Goal: Book appointment/travel/reservation

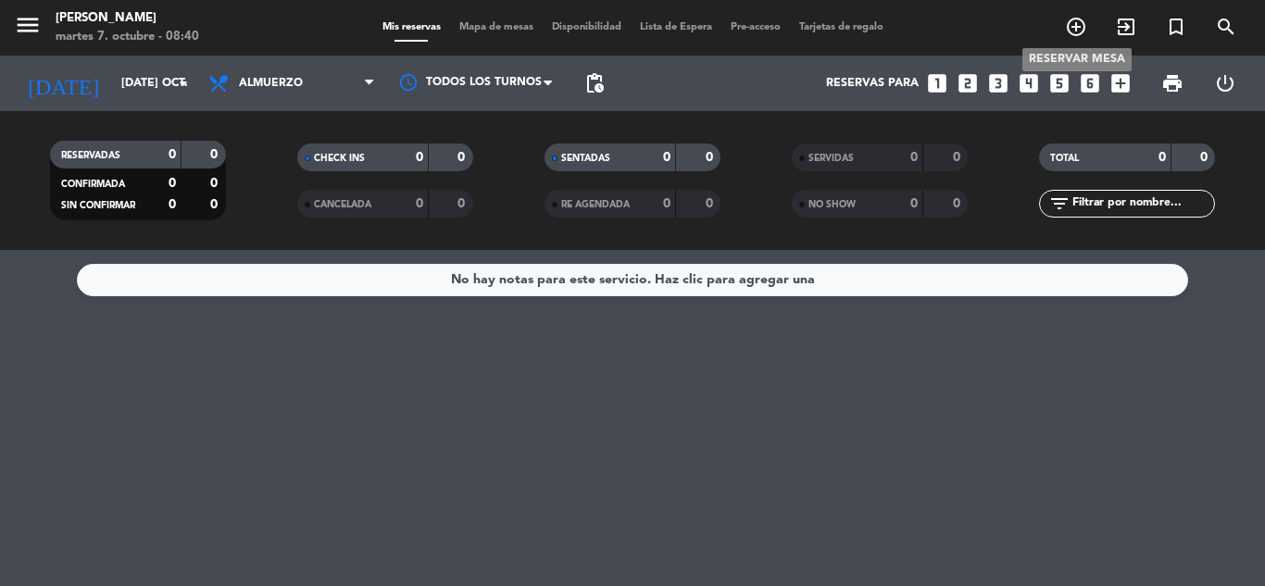
click at [1081, 24] on icon "add_circle_outline" at bounding box center [1076, 27] width 22 height 22
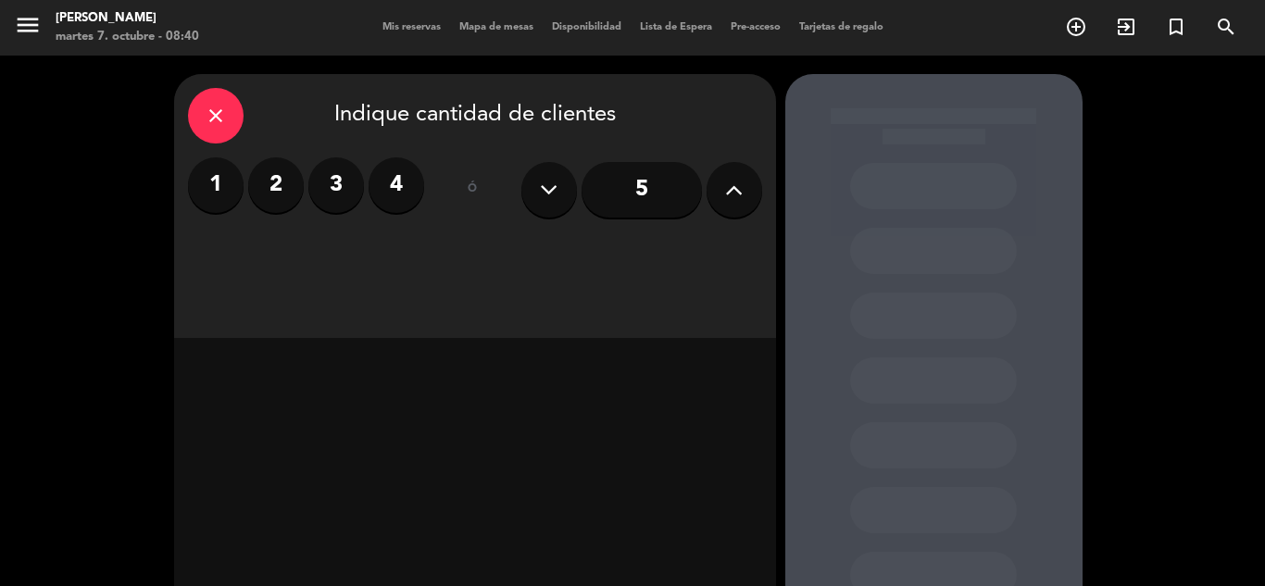
click at [723, 184] on button at bounding box center [735, 190] width 56 height 56
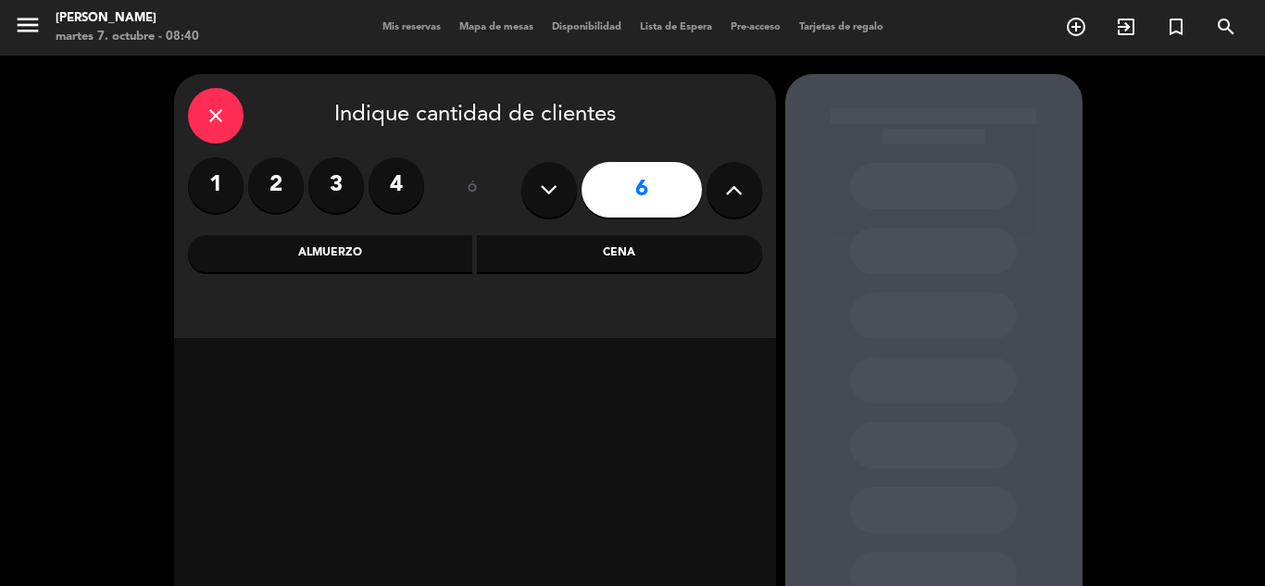
click at [546, 254] on div "Cena" at bounding box center [619, 253] width 285 height 37
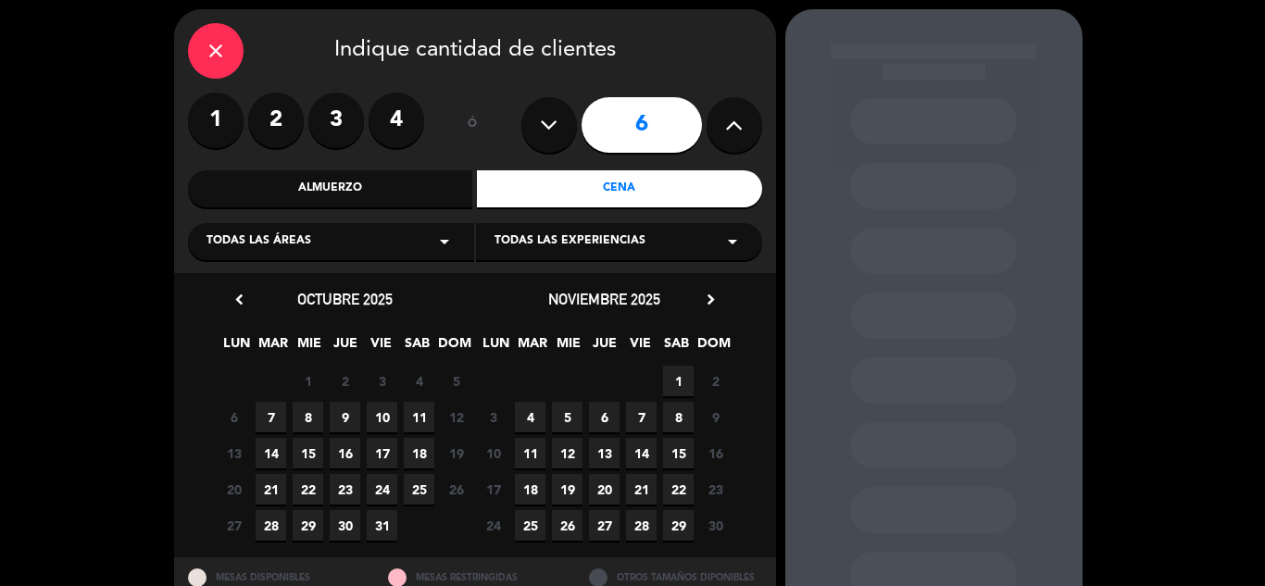
scroll to position [93, 0]
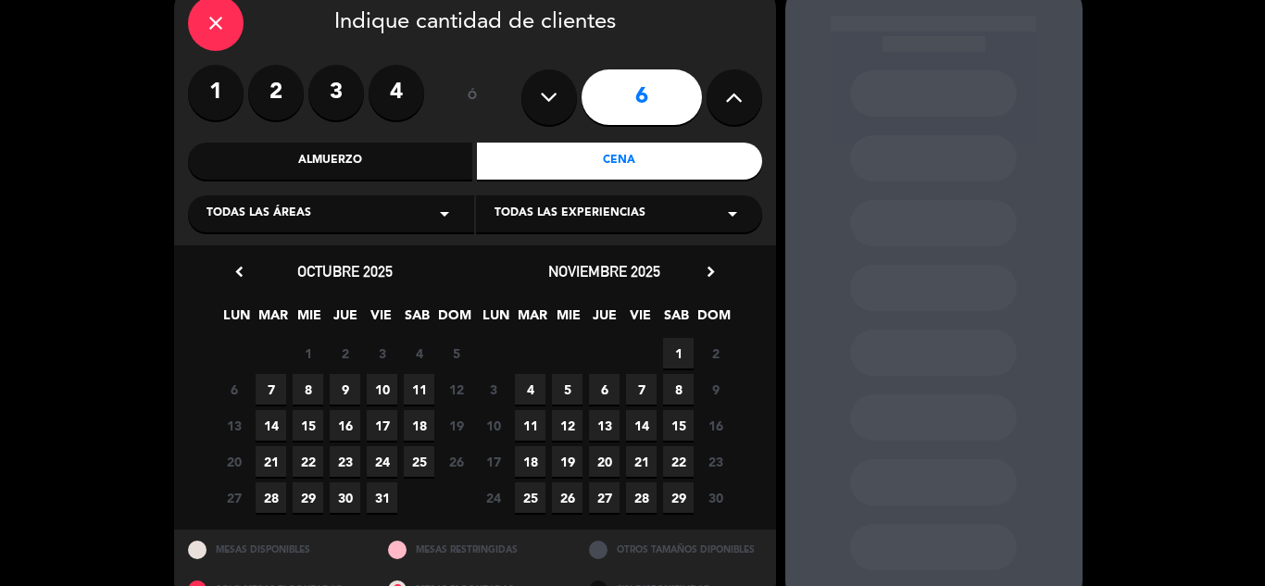
click at [264, 391] on span "7" at bounding box center [271, 389] width 31 height 31
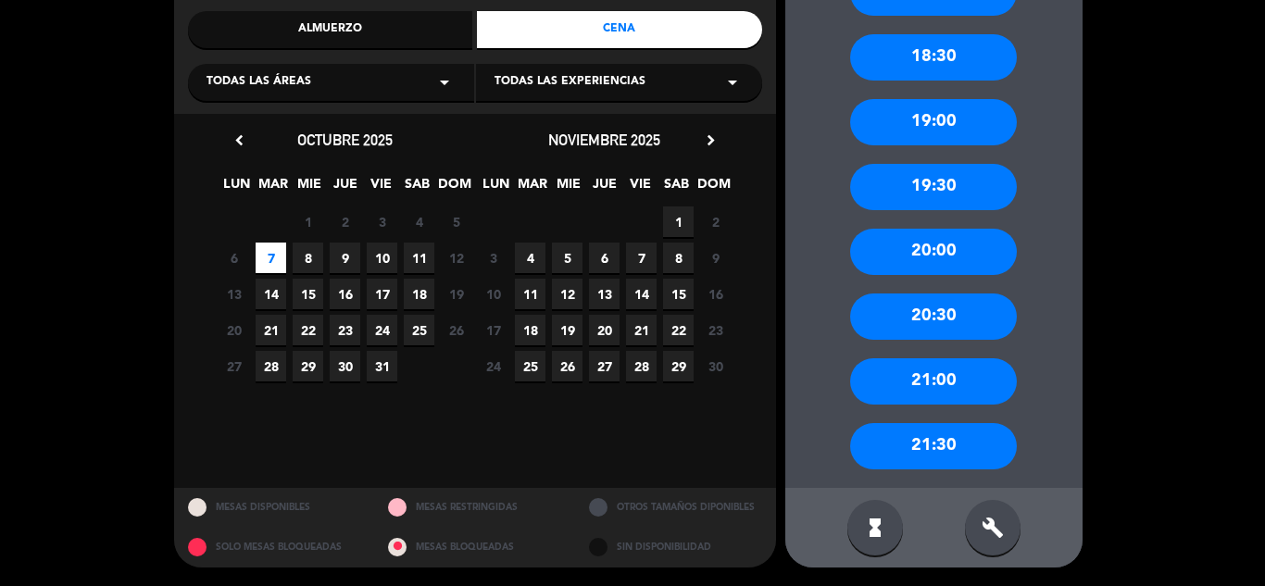
click at [956, 314] on div "20:30" at bounding box center [933, 317] width 167 height 46
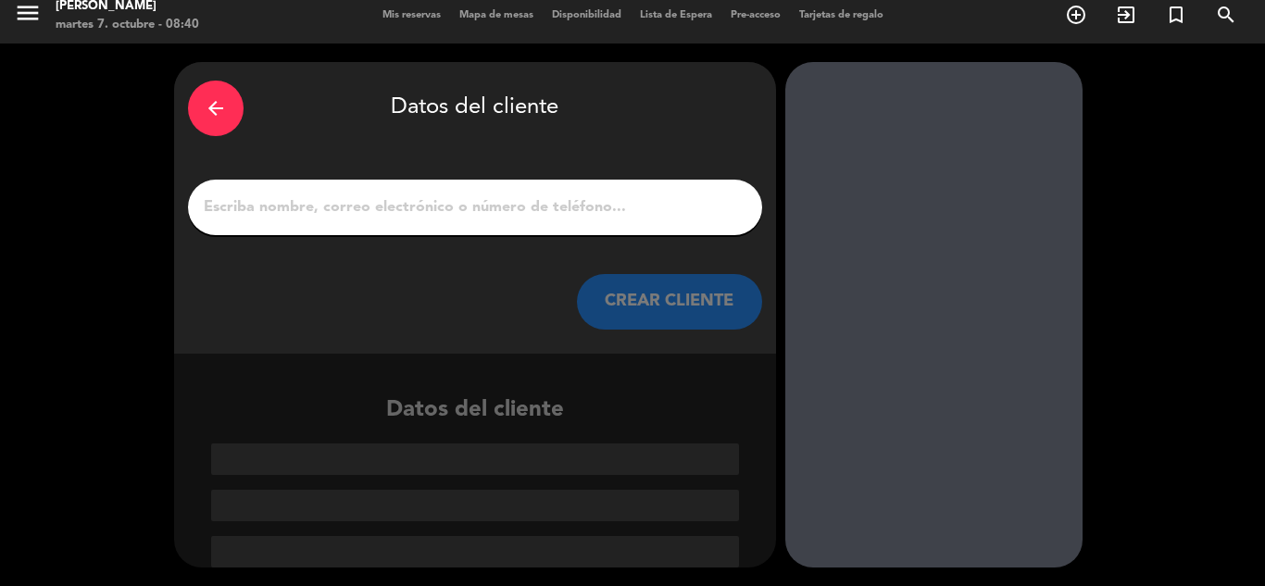
click at [311, 212] on input "1" at bounding box center [475, 208] width 547 height 26
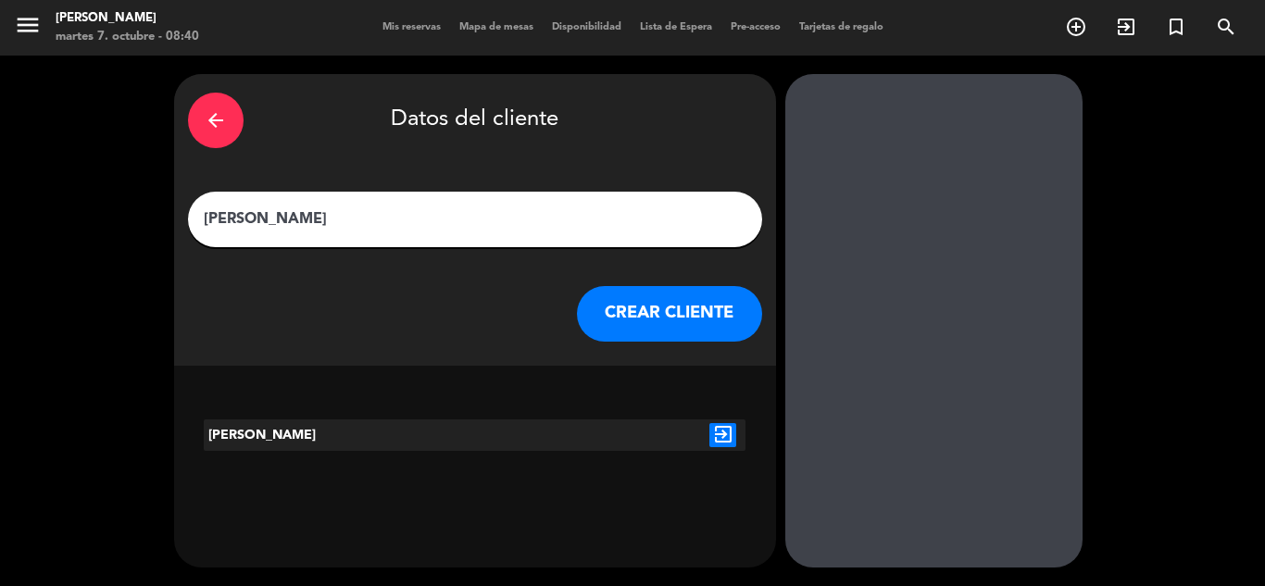
type input "[PERSON_NAME]"
click at [723, 427] on icon "exit_to_app" at bounding box center [723, 435] width 27 height 24
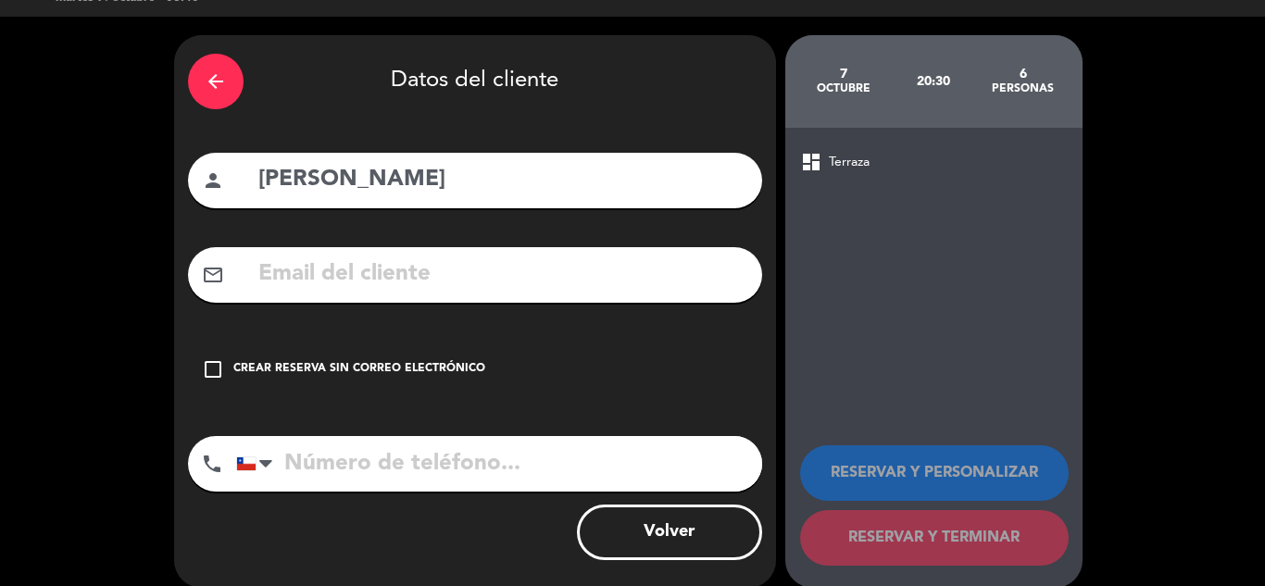
scroll to position [59, 0]
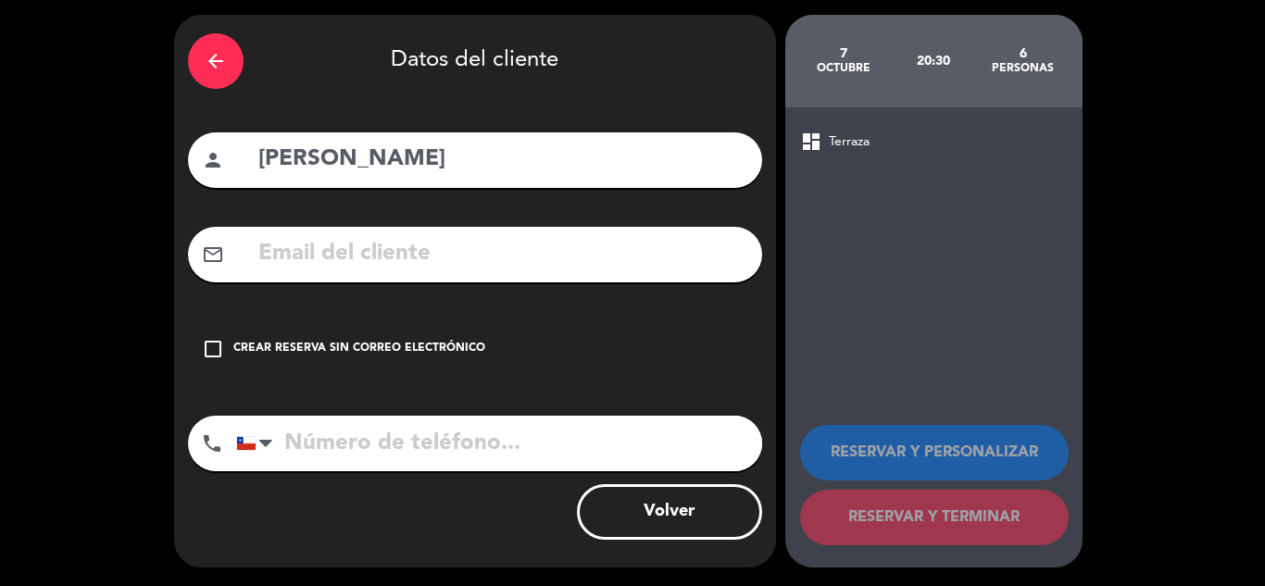
click at [215, 351] on icon "check_box_outline_blank" at bounding box center [213, 349] width 22 height 22
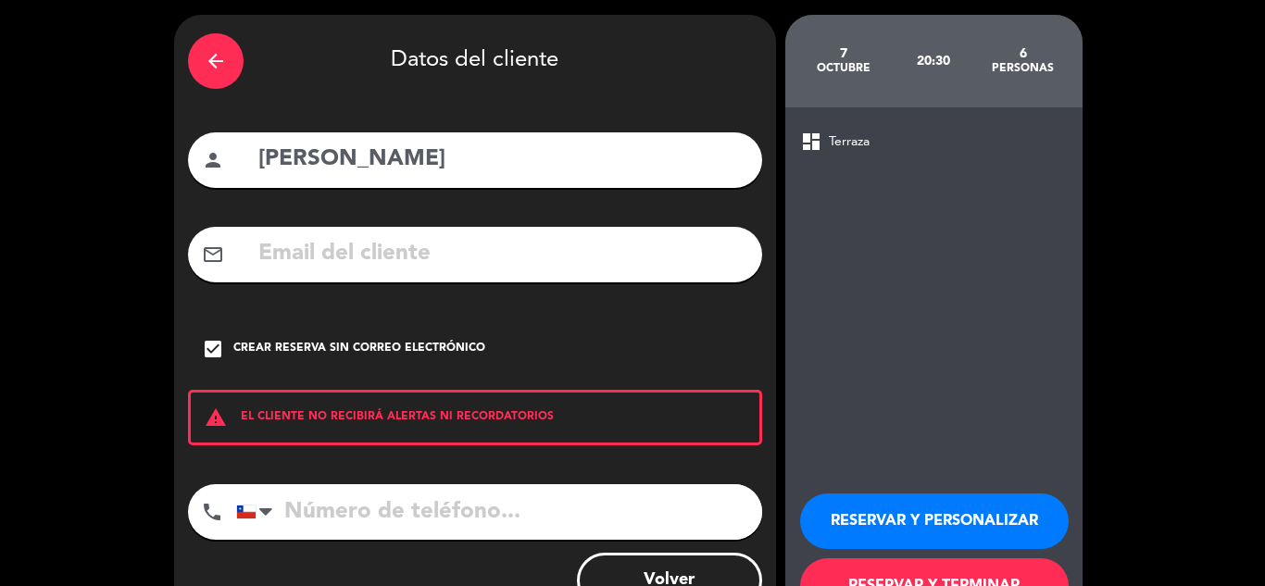
scroll to position [128, 0]
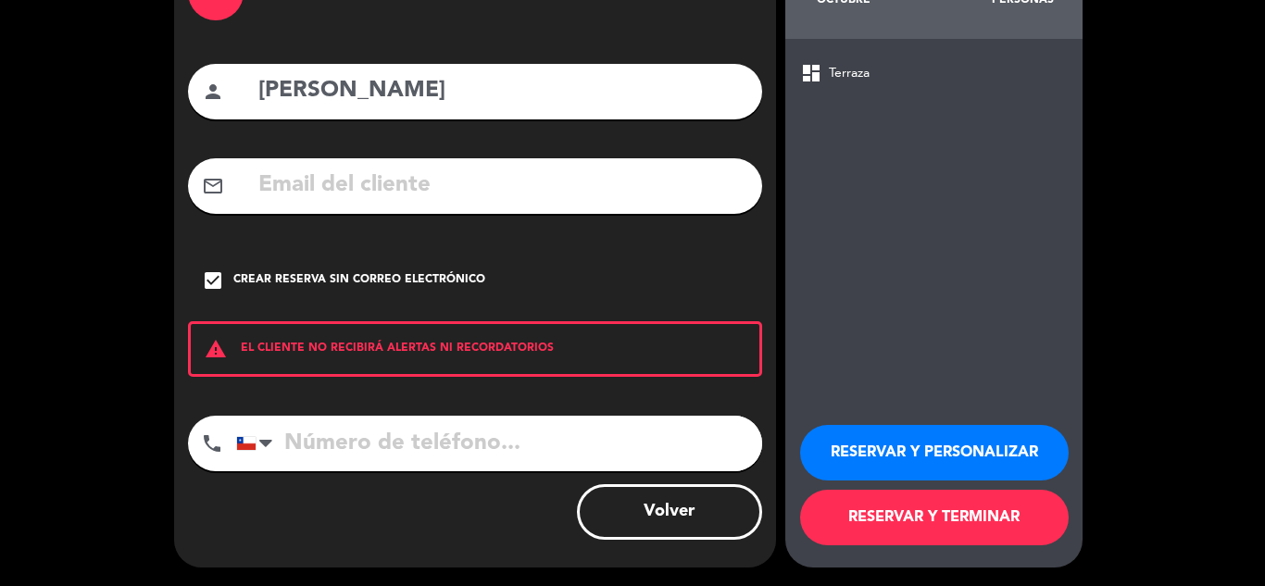
click at [913, 526] on button "RESERVAR Y TERMINAR" at bounding box center [934, 518] width 269 height 56
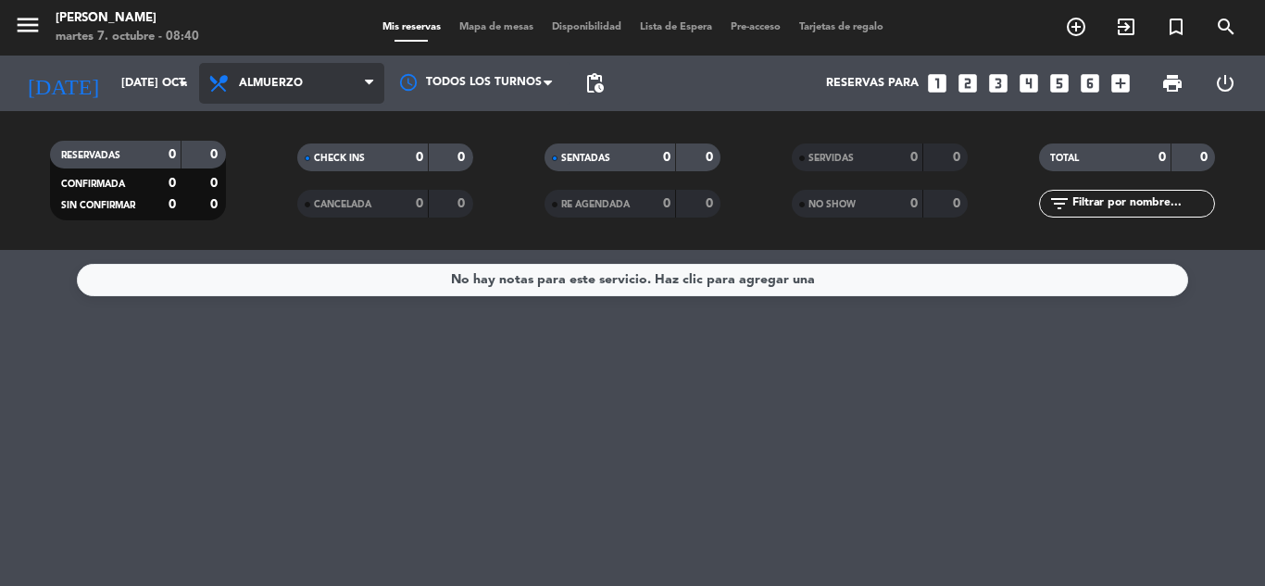
click at [283, 77] on span "Almuerzo" at bounding box center [271, 83] width 64 height 13
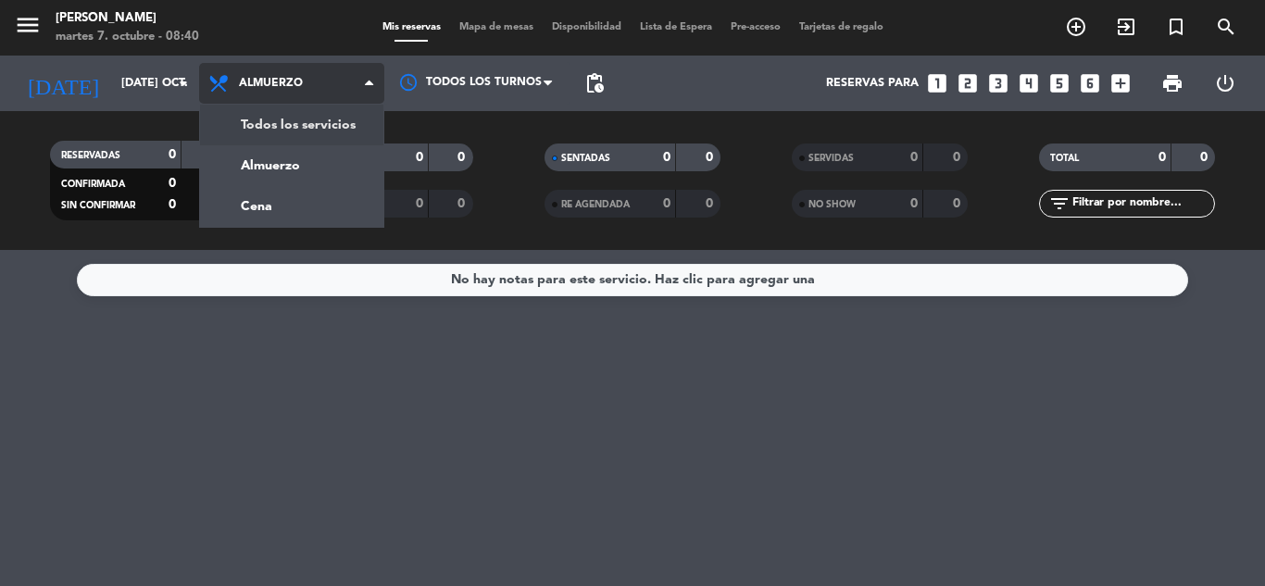
click at [283, 116] on div "menu Sumoku Nikkei martes 7. octubre - 08:40 Mis reservas Mapa de mesas Disponi…" at bounding box center [632, 125] width 1265 height 250
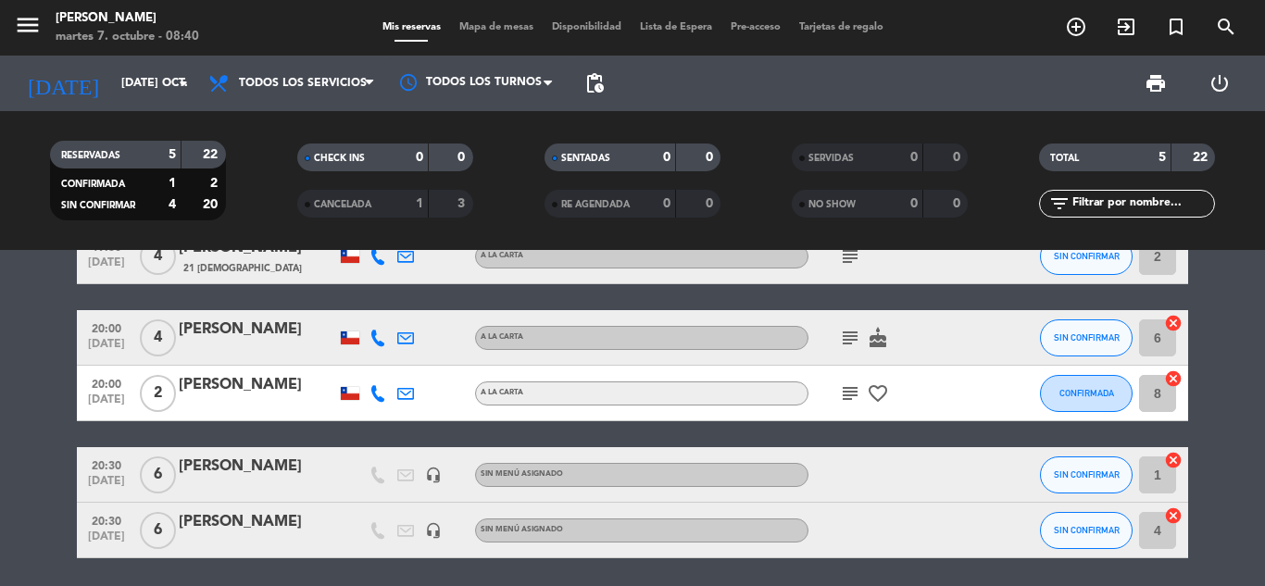
scroll to position [93, 0]
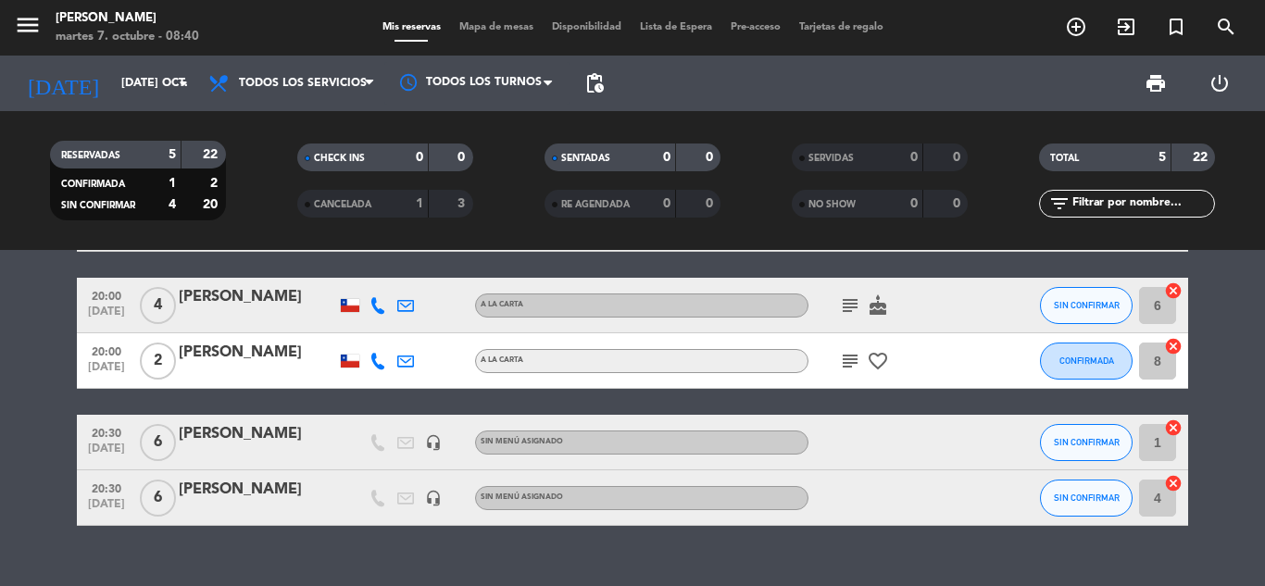
click at [1178, 482] on icon "cancel" at bounding box center [1173, 483] width 19 height 19
click at [146, 497] on span "6" at bounding box center [158, 498] width 36 height 37
click at [888, 504] on div at bounding box center [892, 498] width 167 height 55
click at [162, 497] on span "6" at bounding box center [158, 498] width 36 height 37
click at [237, 499] on div "[PERSON_NAME]" at bounding box center [257, 490] width 157 height 24
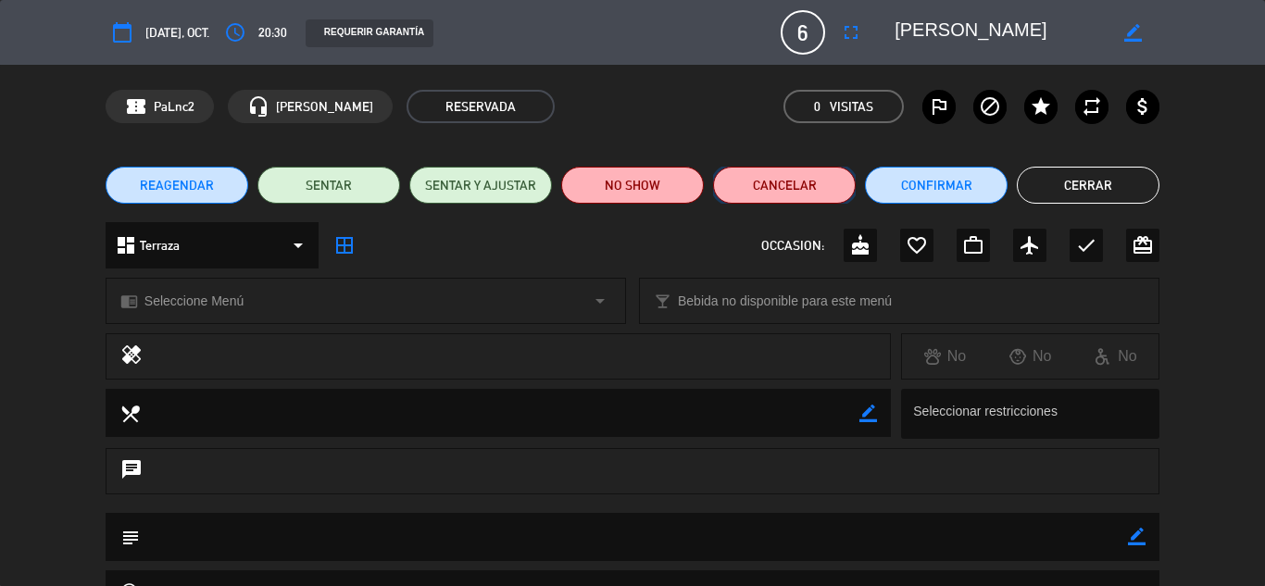
click at [773, 185] on button "Cancelar" at bounding box center [784, 185] width 143 height 37
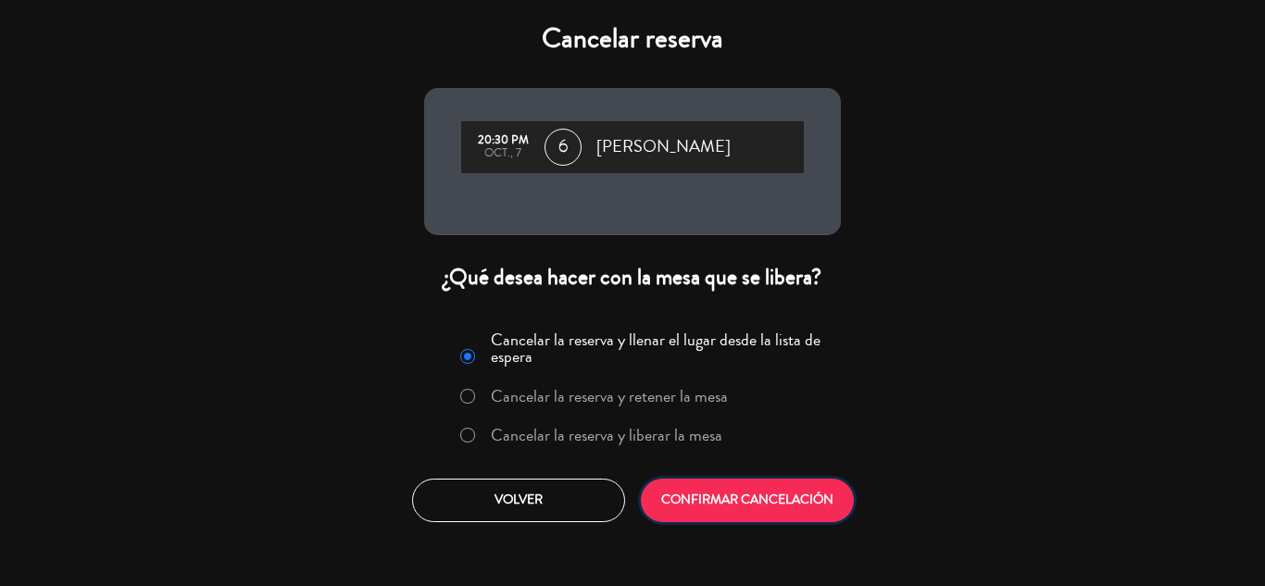
click at [712, 509] on button "CONFIRMAR CANCELACIÓN" at bounding box center [747, 501] width 213 height 44
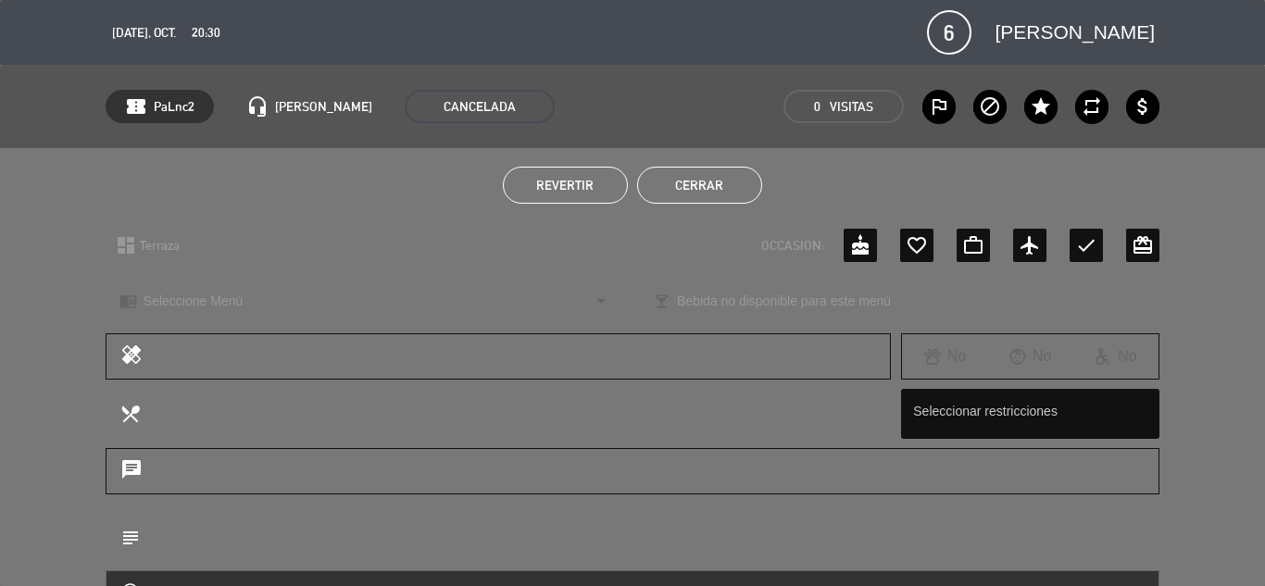
click at [145, 32] on span "[DATE], oct." at bounding box center [144, 32] width 64 height 21
click at [1078, 29] on span "[PERSON_NAME]" at bounding box center [1075, 32] width 160 height 31
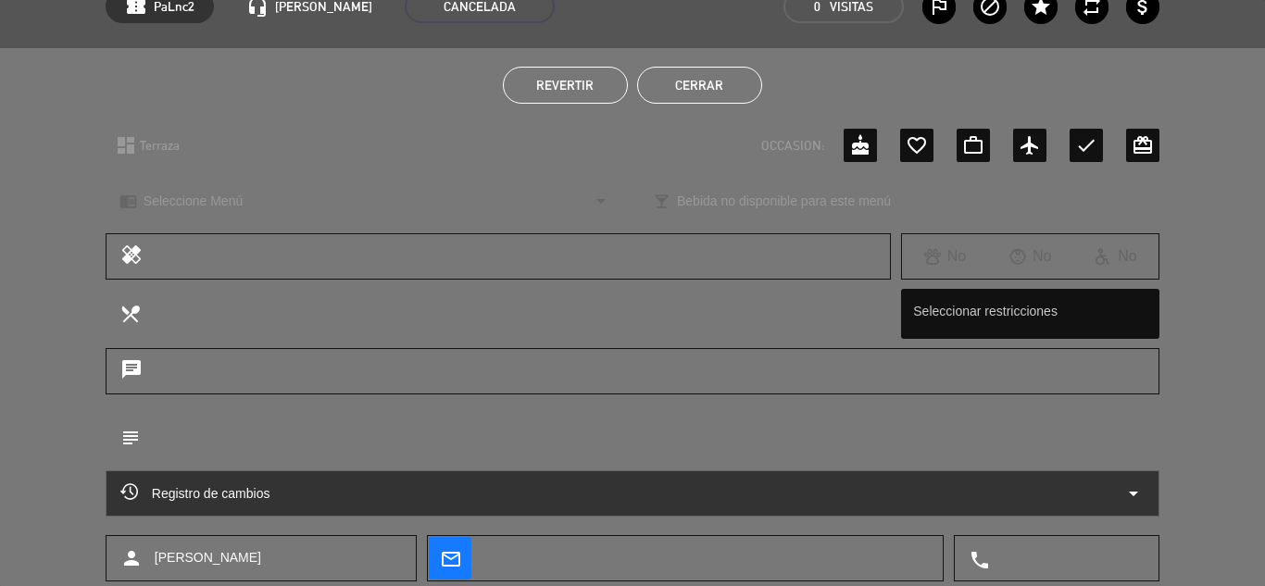
scroll to position [0, 0]
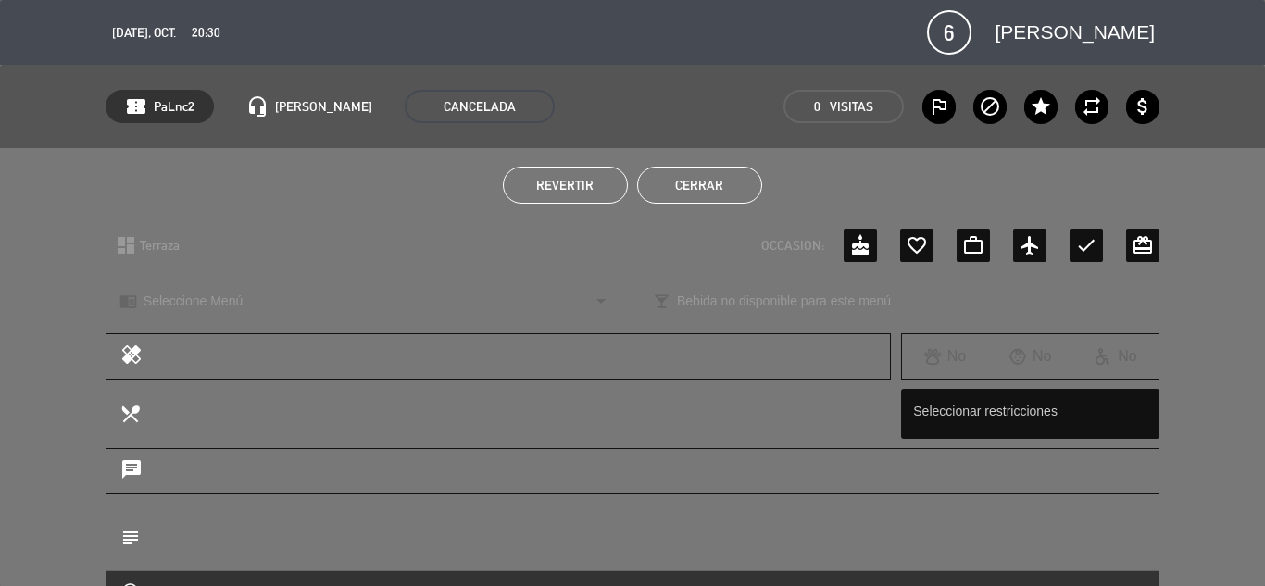
click at [688, 184] on button "Cerrar" at bounding box center [699, 185] width 125 height 37
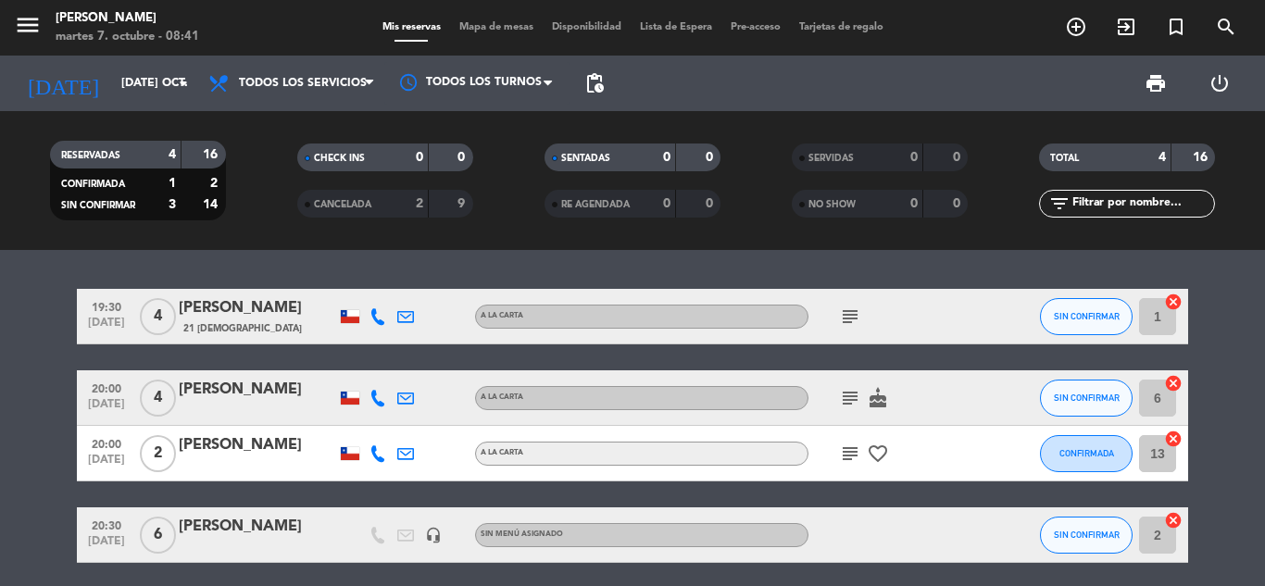
click at [269, 104] on div "Todos los servicios Almuerzo Cena Todos los servicios Todos los servicios Almue…" at bounding box center [291, 84] width 185 height 56
